Goal: Information Seeking & Learning: Check status

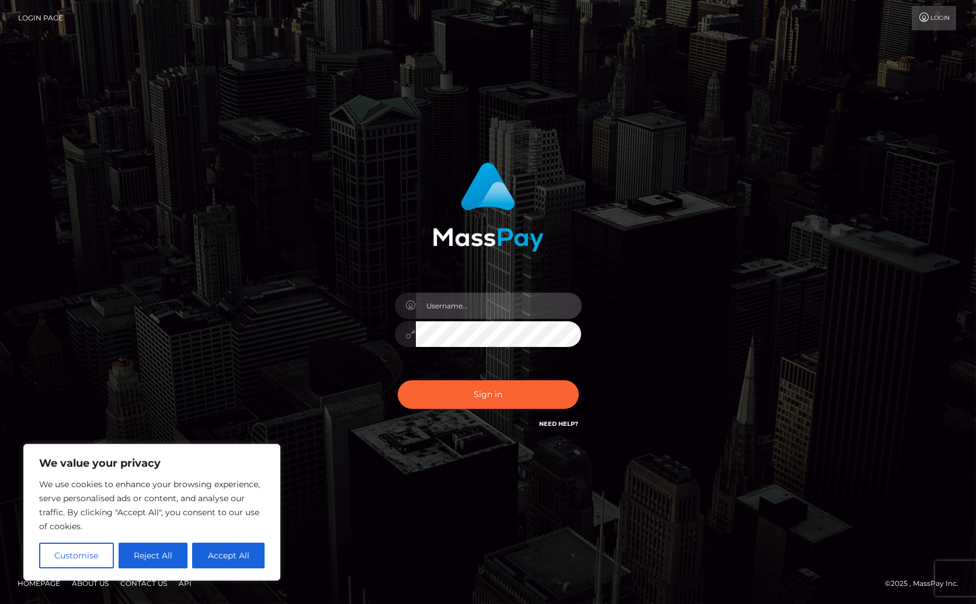
drag, startPoint x: 475, startPoint y: 301, endPoint x: 481, endPoint y: 307, distance: 8.7
click at [475, 301] on input "text" at bounding box center [499, 306] width 166 height 26
type input "Christine.Silversocial"
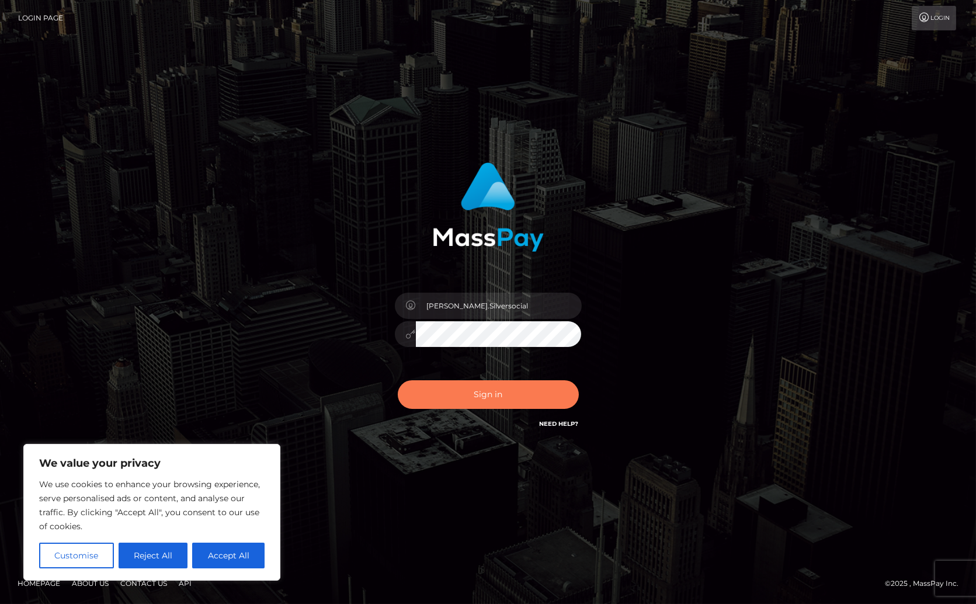
click at [510, 389] on button "Sign in" at bounding box center [488, 394] width 181 height 29
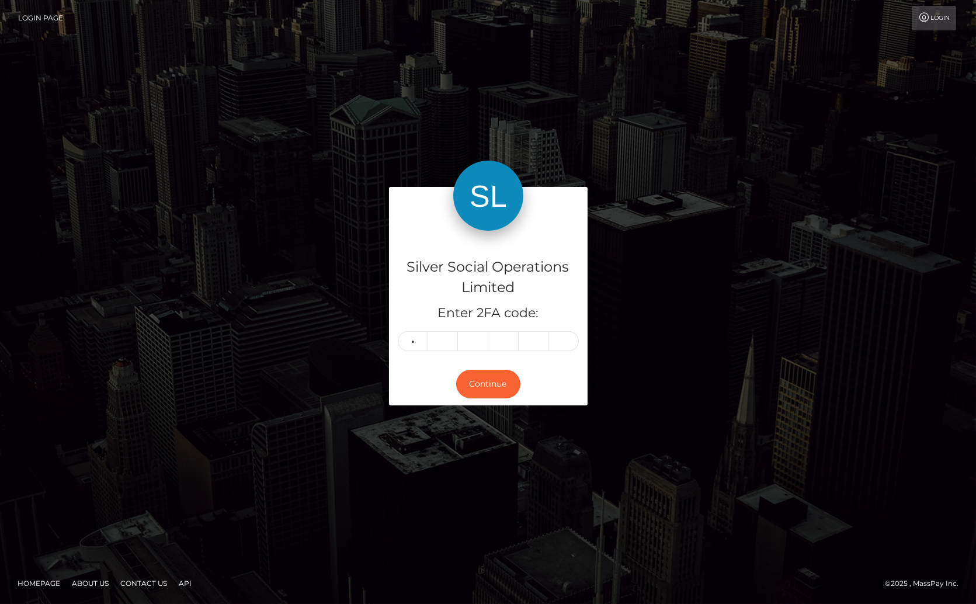
type input "7"
type input "1"
type input "2"
type input "5"
type input "9"
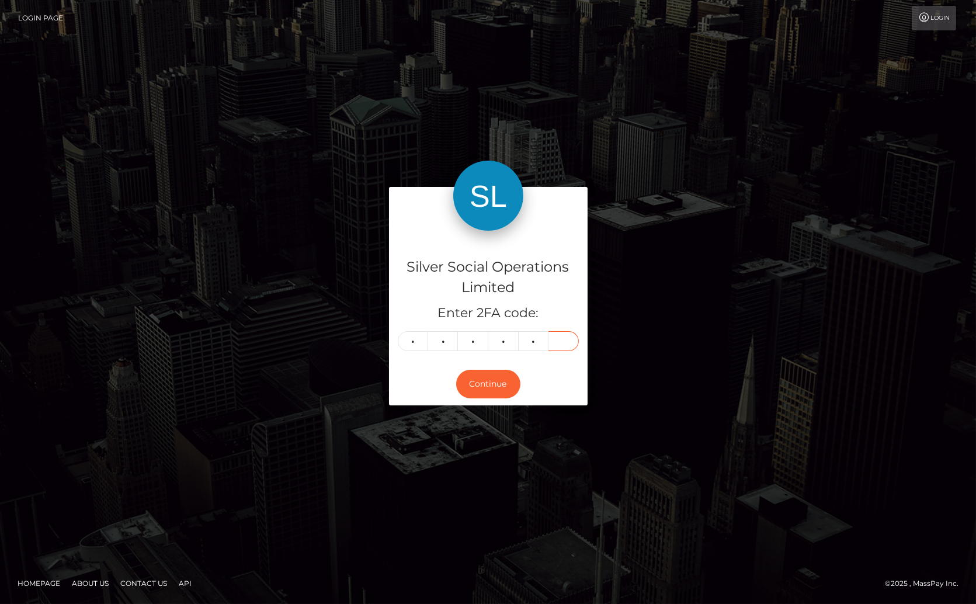
type input "2"
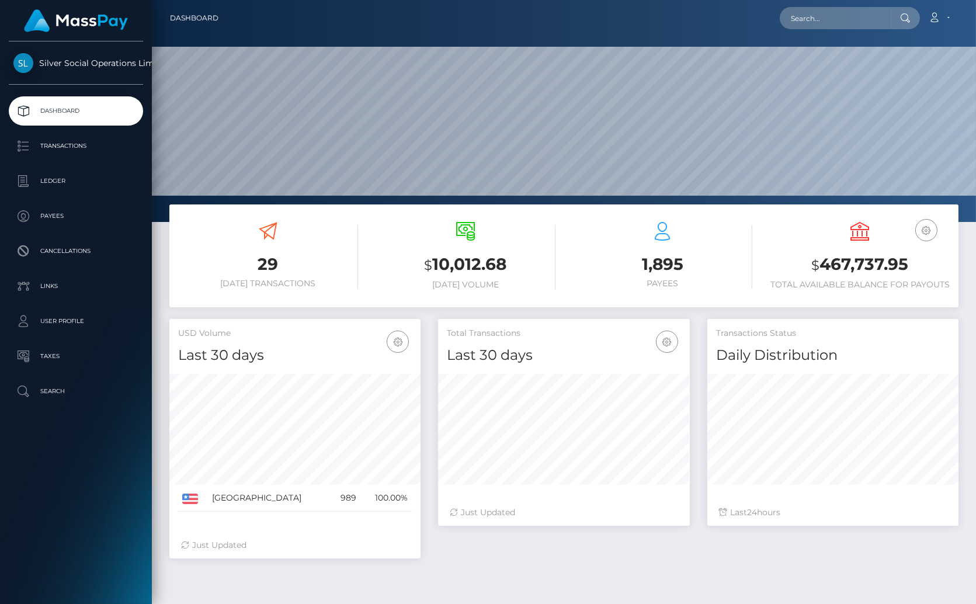
scroll to position [207, 252]
click at [825, 16] on input "text" at bounding box center [835, 18] width 110 height 22
paste input "92211181"
type input "jackpota-92211181"
click at [851, 16] on input "jackpota-92211181" at bounding box center [835, 18] width 110 height 22
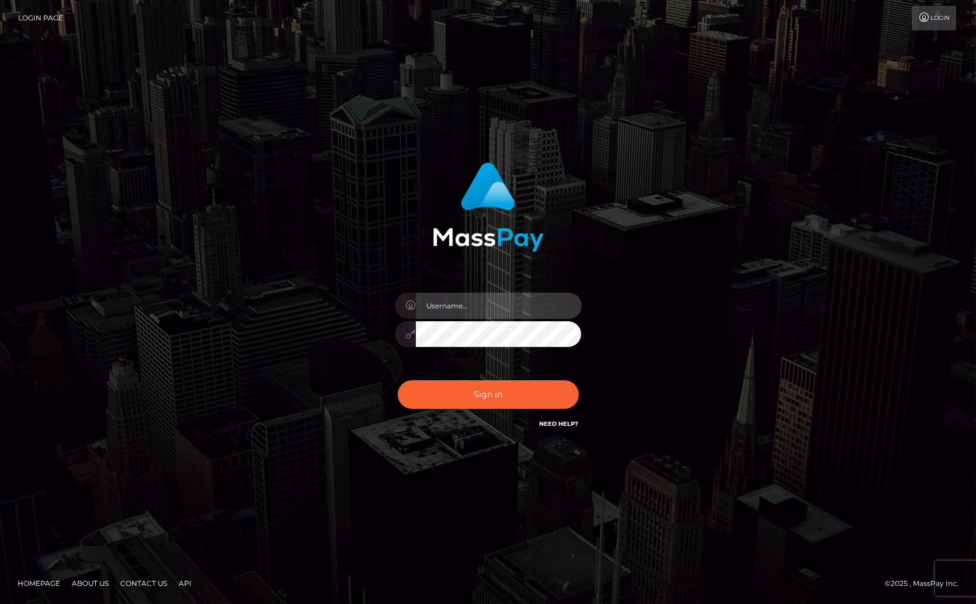
click at [468, 294] on input "text" at bounding box center [499, 306] width 166 height 26
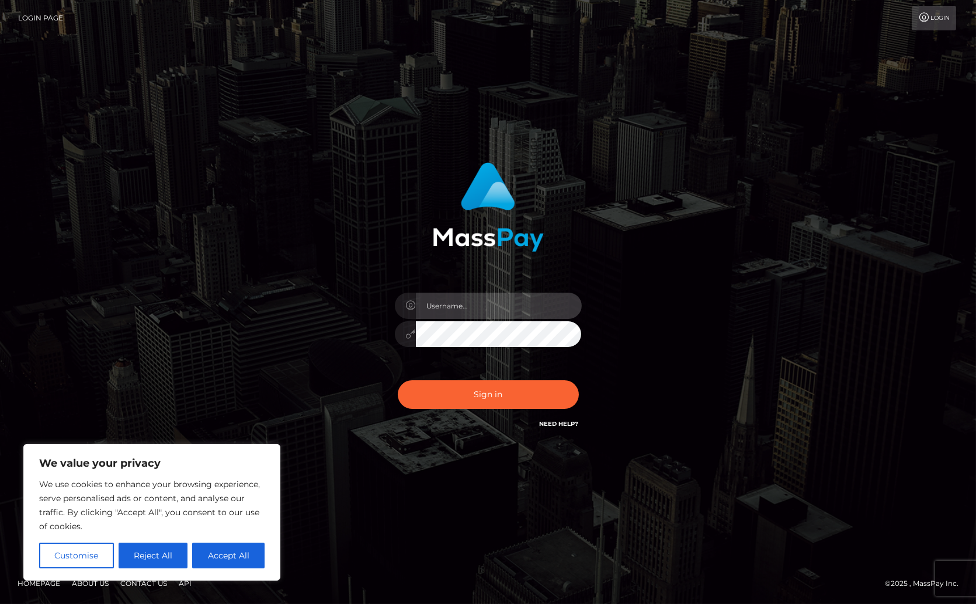
click at [478, 302] on input "text" at bounding box center [499, 306] width 166 height 26
type input "Christine.Silversocial"
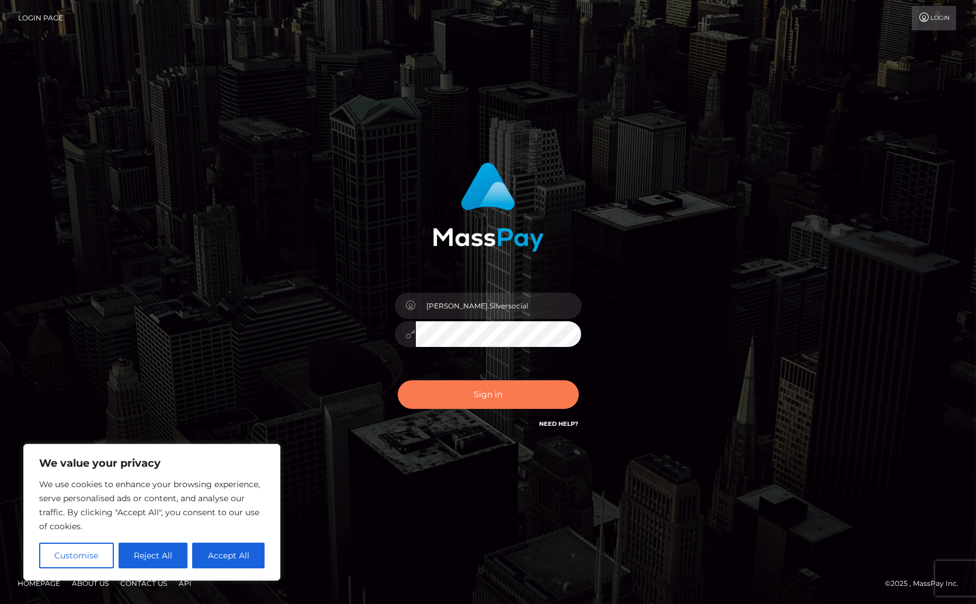
click at [519, 391] on button "Sign in" at bounding box center [488, 394] width 181 height 29
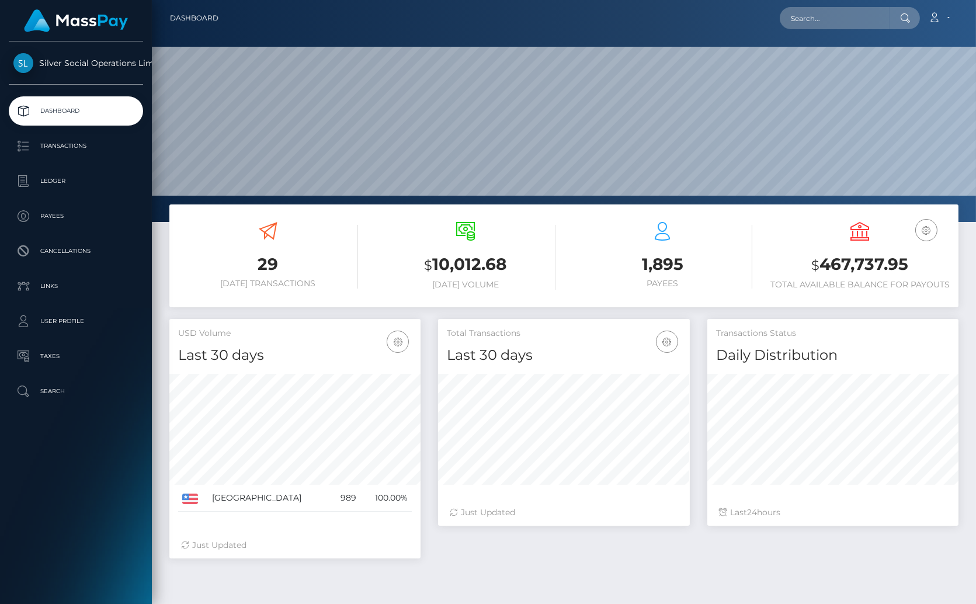
scroll to position [207, 252]
click at [812, 15] on input "text" at bounding box center [835, 18] width 110 height 22
paste input "286751"
type input "286751"
click at [57, 148] on p "Transactions" at bounding box center [75, 146] width 125 height 18
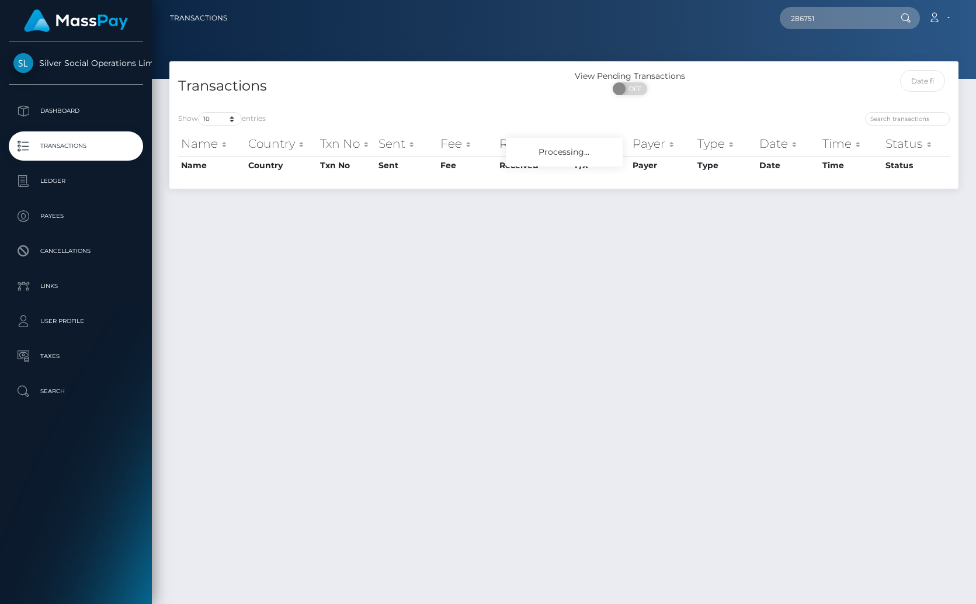
type input "286751"
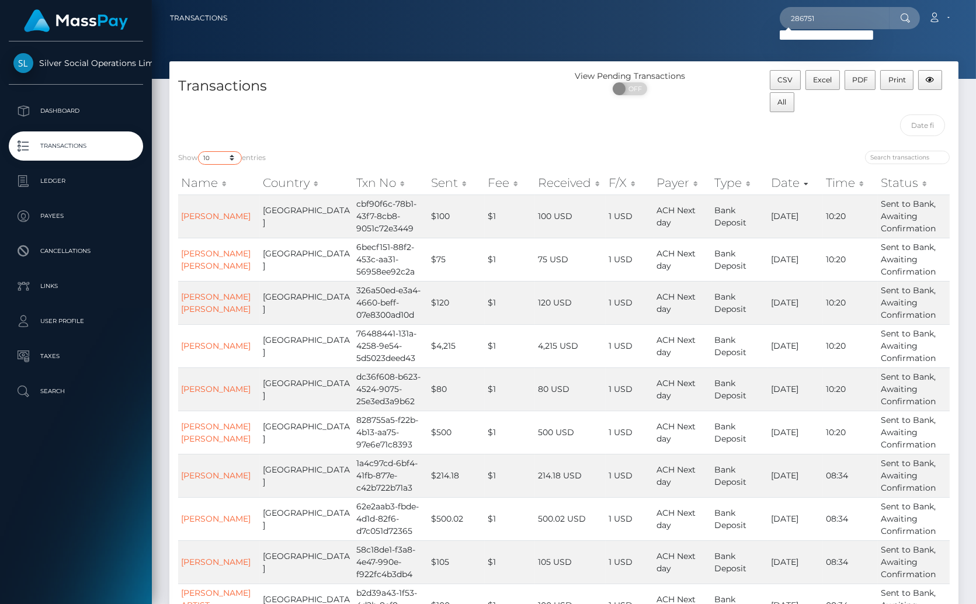
click at [231, 162] on select "10 25 50 100 250 500 1,000 3,500" at bounding box center [220, 157] width 44 height 13
select select "3500"
click at [199, 151] on select "10 25 50 100 250 500 1,000 3,500" at bounding box center [220, 157] width 44 height 13
click at [895, 155] on input "search" at bounding box center [907, 157] width 85 height 13
paste input "286751"
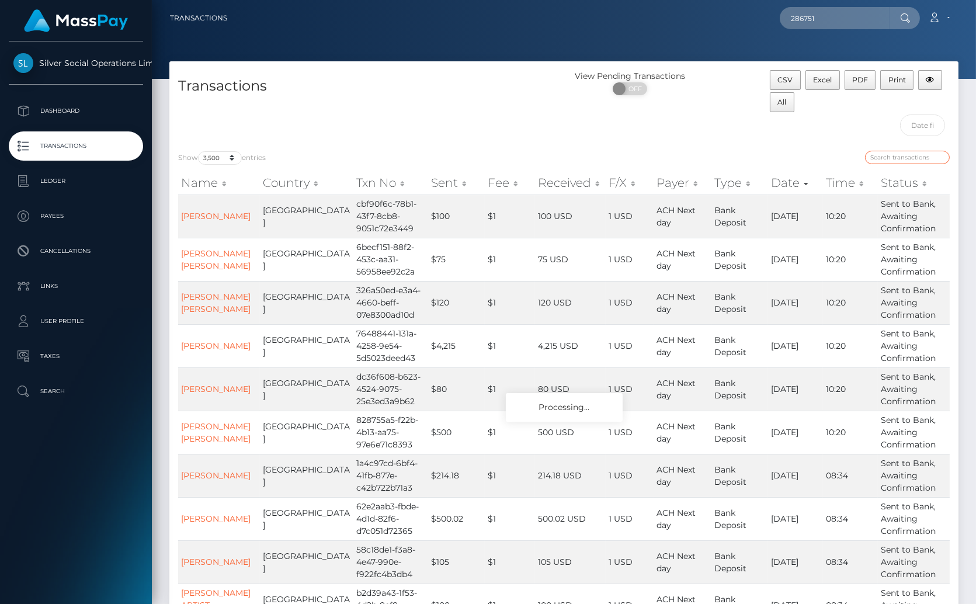
type input "286751"
